Goal: Navigation & Orientation: Find specific page/section

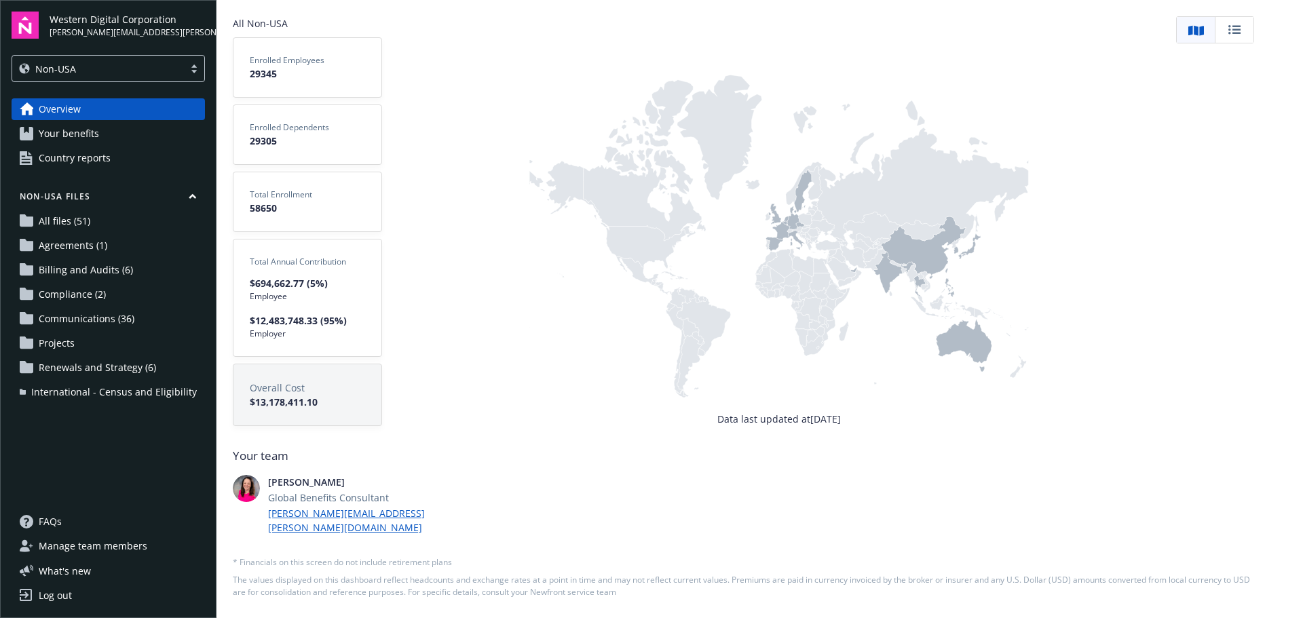
click at [191, 70] on div at bounding box center [194, 68] width 20 height 11
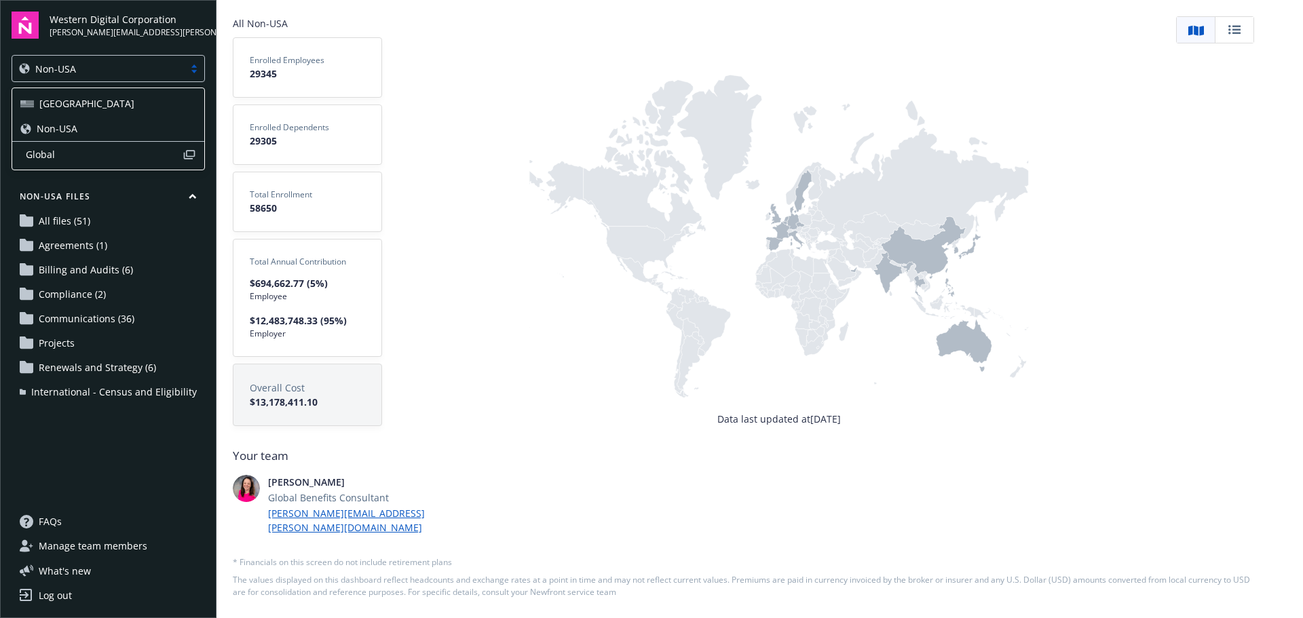
click at [143, 100] on div "[GEOGRAPHIC_DATA]" at bounding box center [108, 103] width 176 height 14
